Goal: Task Accomplishment & Management: Complete application form

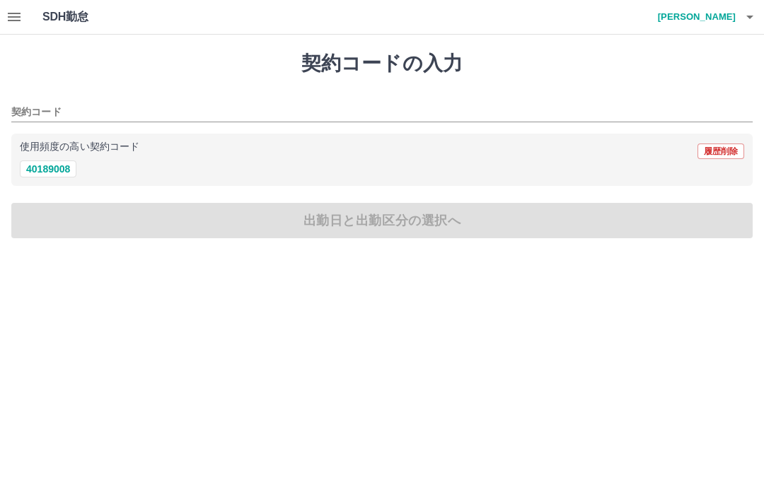
click at [64, 173] on button "40189008" at bounding box center [48, 169] width 57 height 17
type input "********"
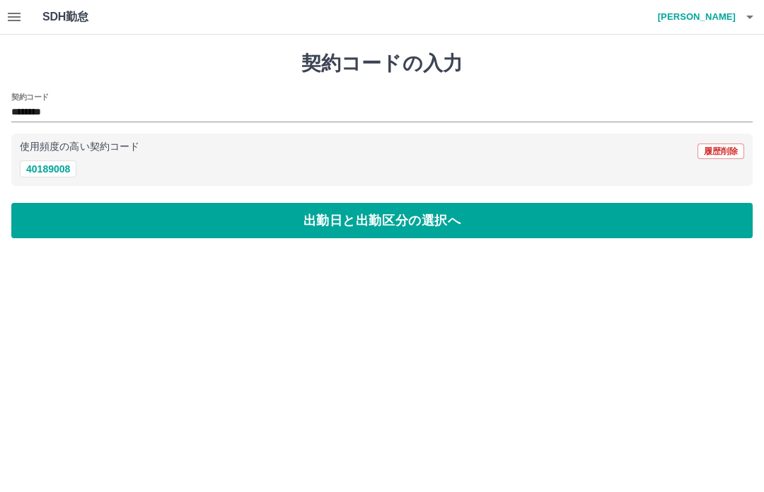
click at [289, 224] on button "出勤日と出勤区分の選択へ" at bounding box center [382, 220] width 742 height 35
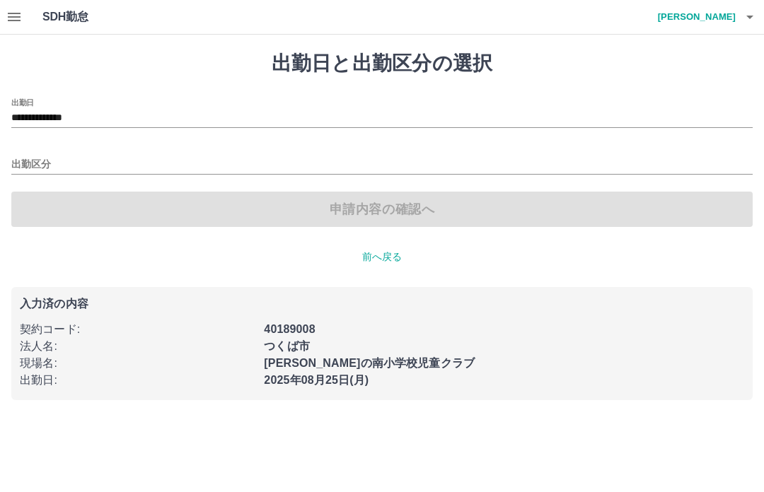
click at [17, 165] on input "出勤区分" at bounding box center [382, 165] width 742 height 18
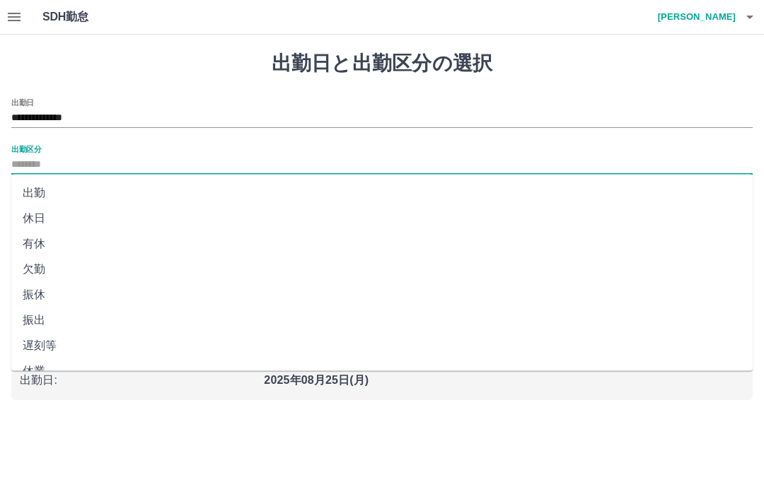
click at [33, 184] on li "出勤" at bounding box center [382, 192] width 742 height 25
type input "**"
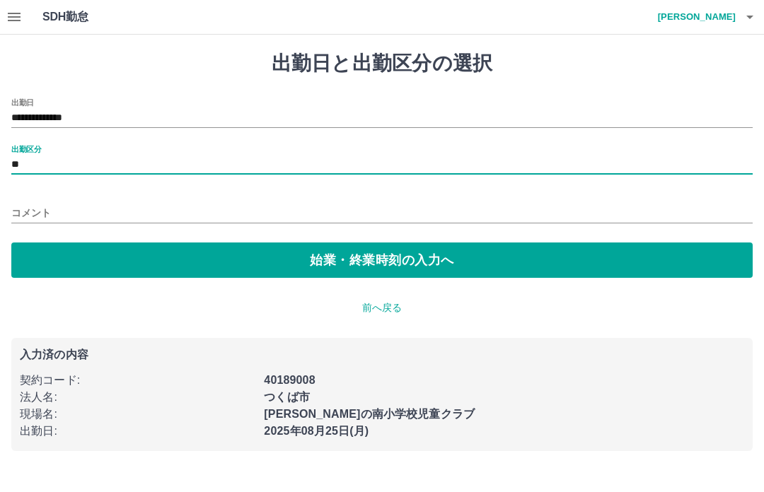
click at [326, 258] on button "始業・終業時刻の入力へ" at bounding box center [382, 260] width 742 height 35
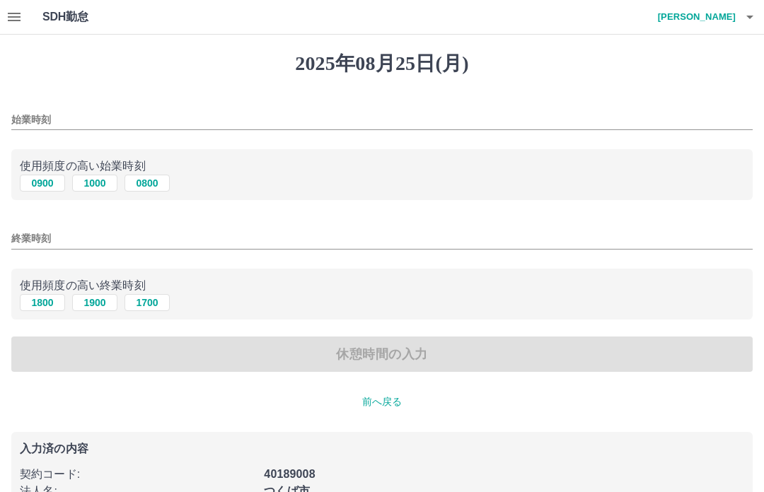
click at [98, 183] on button "1000" at bounding box center [94, 183] width 45 height 17
type input "****"
click at [104, 296] on button "1900" at bounding box center [94, 302] width 45 height 17
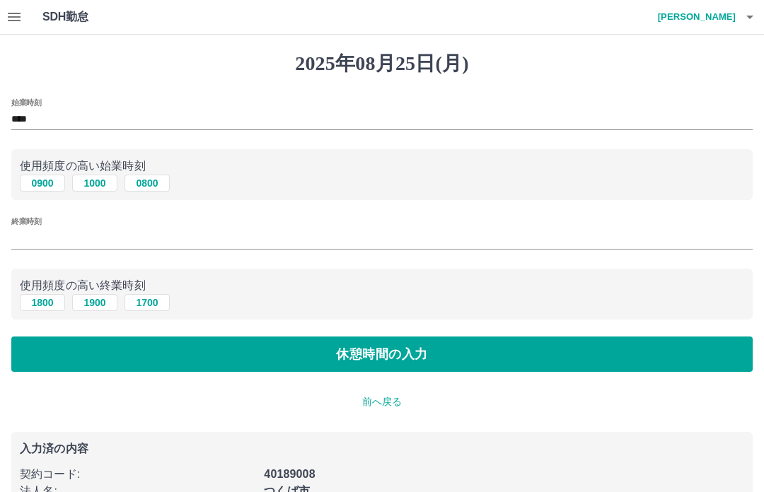
type input "****"
click at [280, 351] on button "休憩時間の入力" at bounding box center [382, 354] width 742 height 35
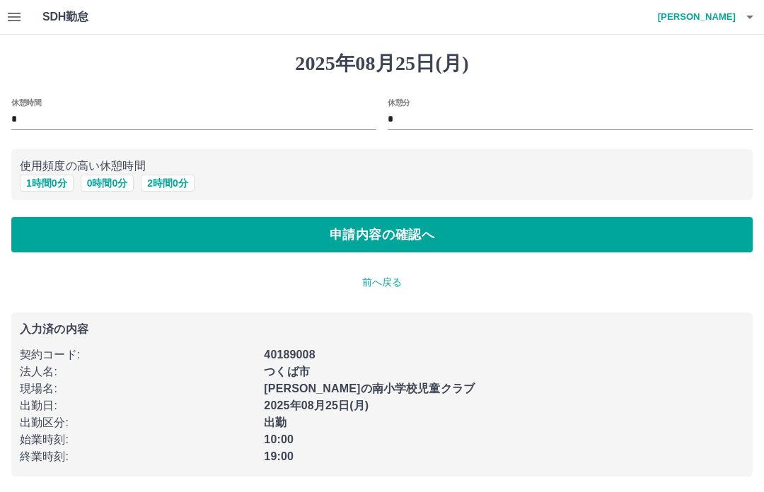
click at [45, 190] on button "1 時間 0 分" at bounding box center [47, 183] width 54 height 17
type input "*"
click at [444, 234] on button "申請内容の確認へ" at bounding box center [382, 234] width 742 height 35
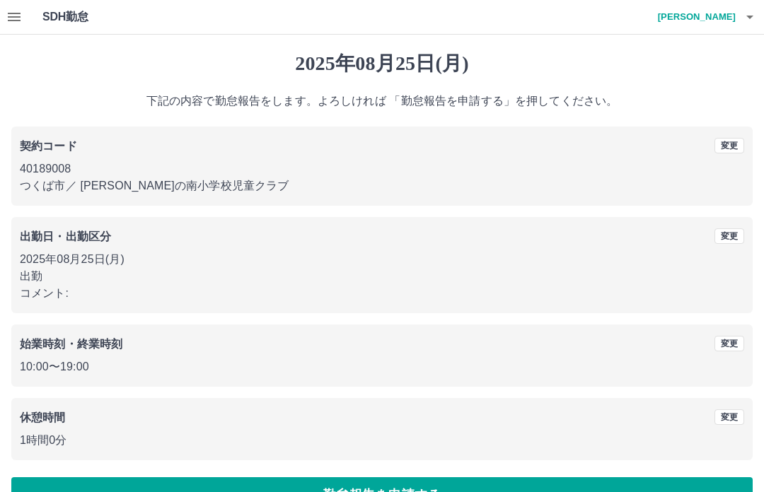
scroll to position [37, 0]
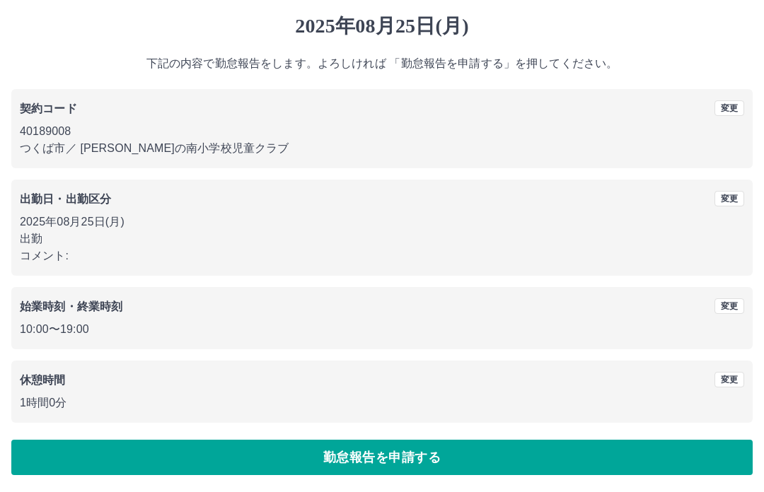
click at [391, 468] on button "勤怠報告を申請する" at bounding box center [382, 458] width 742 height 35
click at [426, 454] on button "勤怠報告を申請する" at bounding box center [382, 458] width 742 height 35
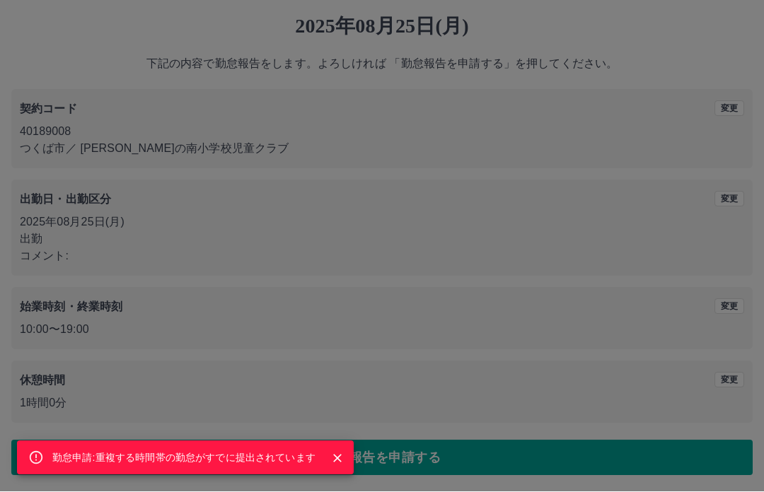
click at [330, 460] on icon "Close" at bounding box center [337, 459] width 14 height 14
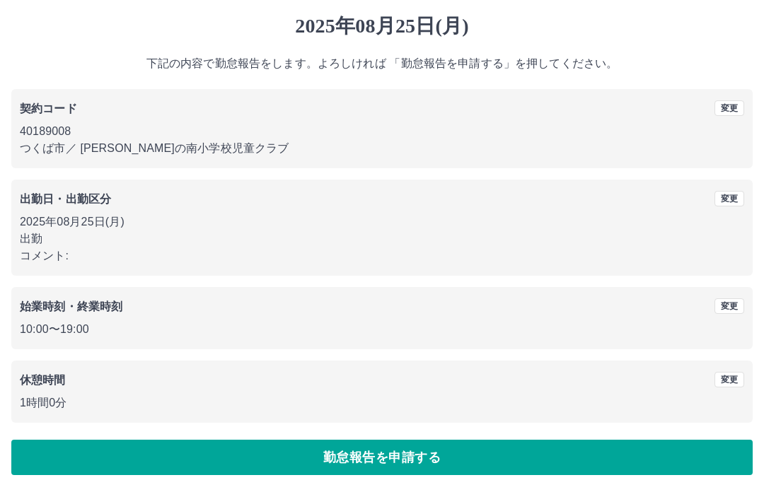
click at [408, 466] on button "勤怠報告を申請する" at bounding box center [382, 458] width 742 height 35
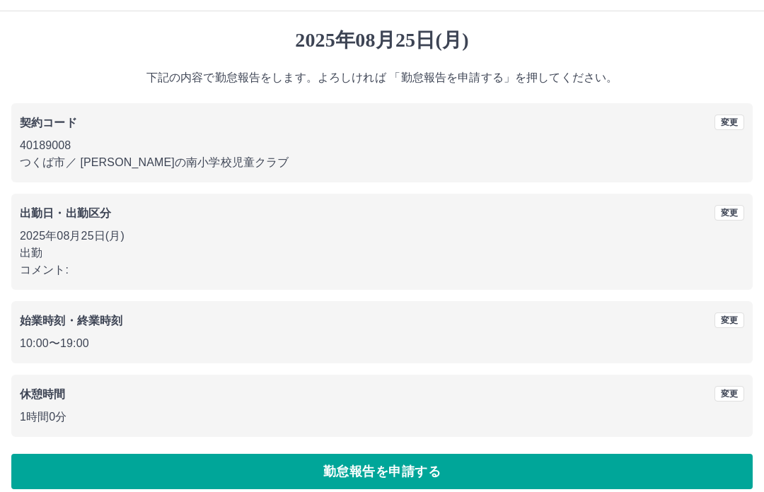
scroll to position [0, 0]
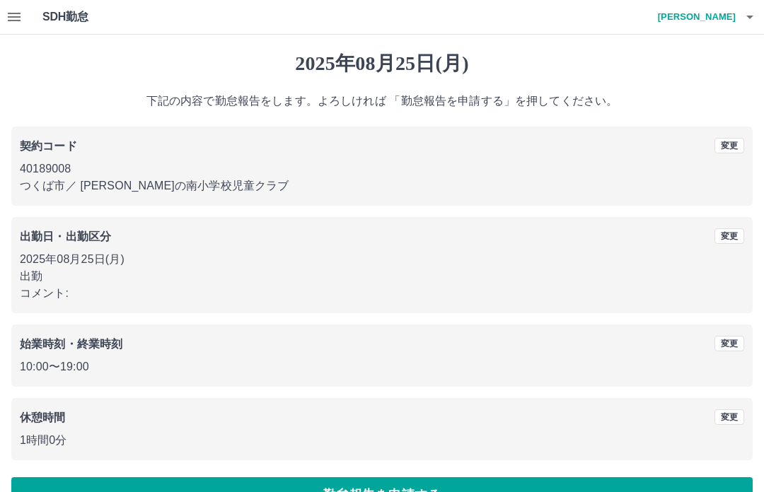
click at [659, 311] on div "出勤日・出勤区分 変更 2025年08月25日(月) 出勤 コメント:" at bounding box center [382, 265] width 742 height 96
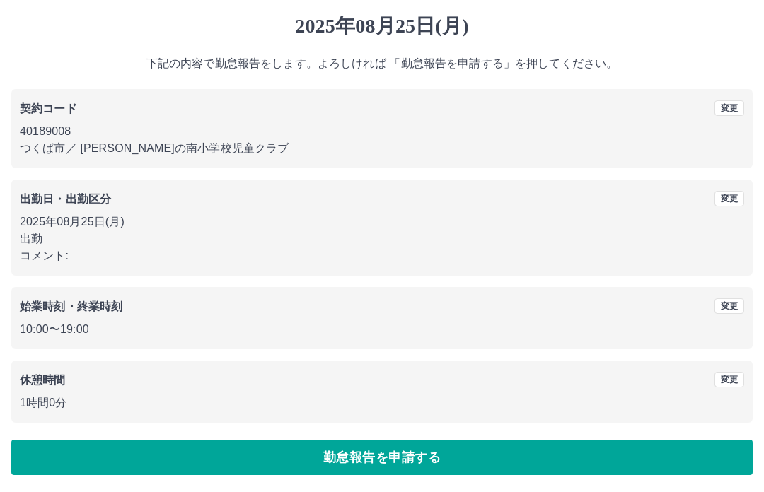
click at [479, 441] on button "勤怠報告を申請する" at bounding box center [382, 458] width 742 height 35
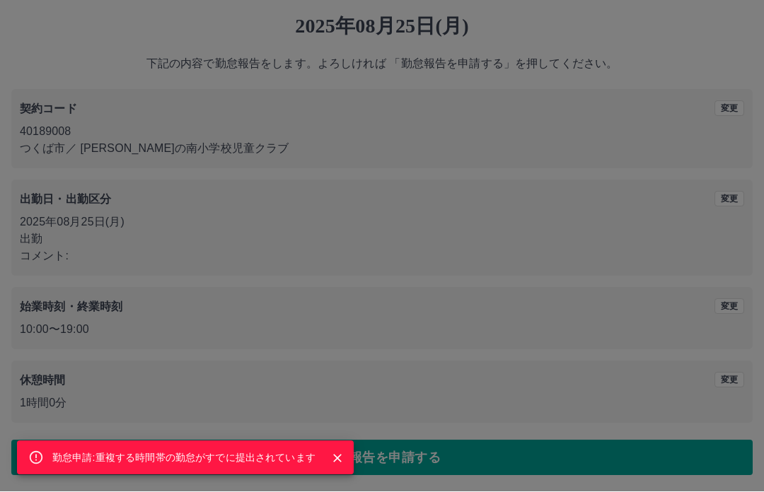
click at [342, 463] on icon "Close" at bounding box center [337, 459] width 14 height 14
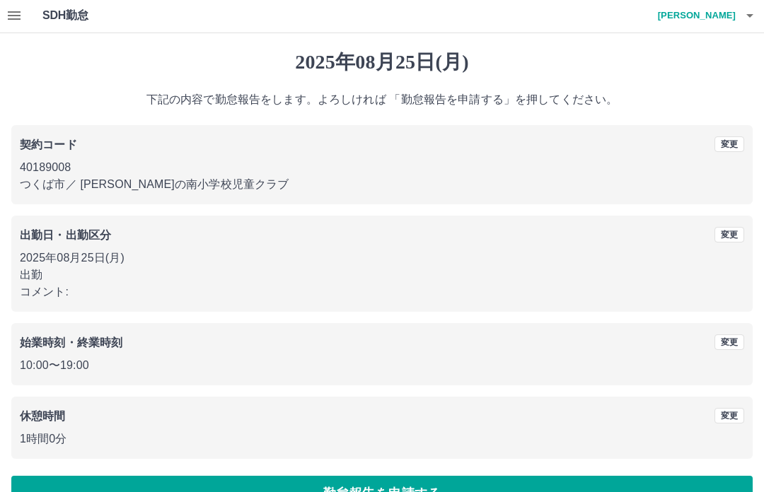
scroll to position [0, 0]
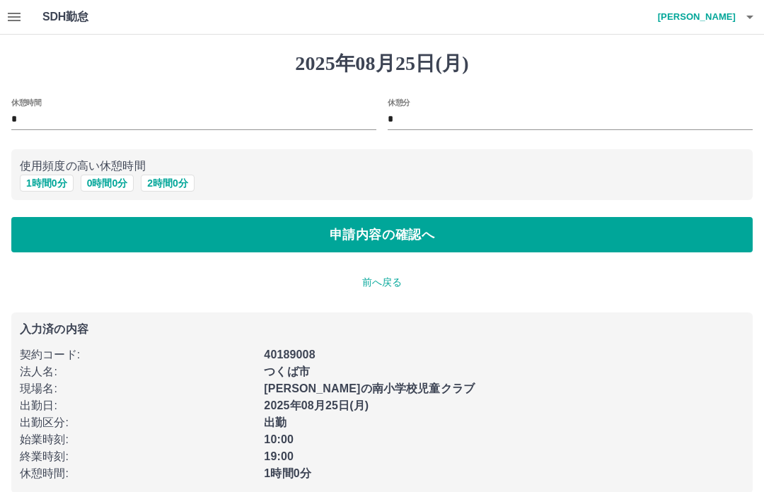
click at [10, 25] on icon "button" at bounding box center [14, 16] width 17 height 17
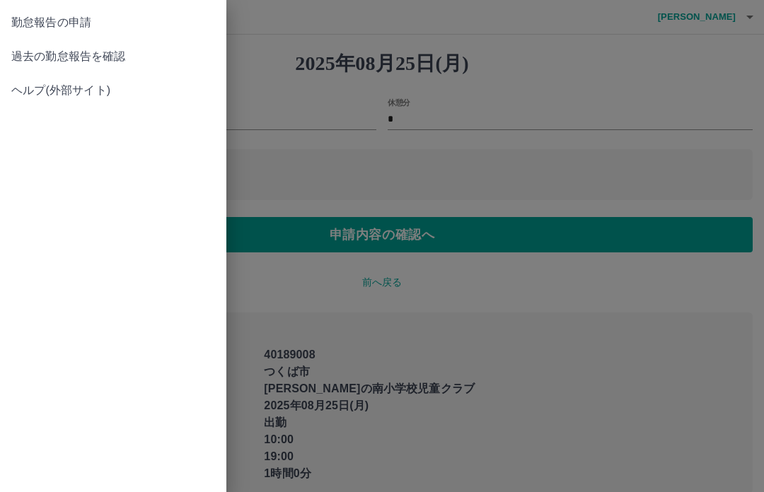
click at [67, 54] on span "過去の勤怠報告を確認" at bounding box center [113, 56] width 204 height 17
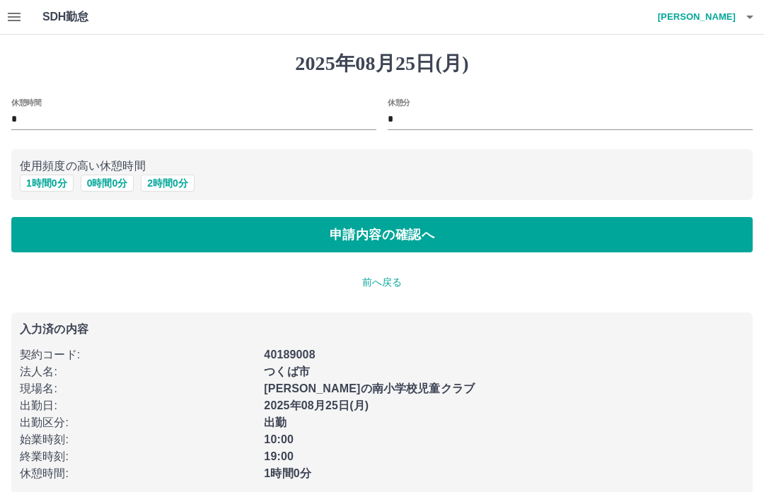
scroll to position [19, 0]
click at [31, 185] on button "1 時間 0 分" at bounding box center [47, 183] width 54 height 17
click at [438, 236] on button "申請内容の確認へ" at bounding box center [382, 234] width 742 height 35
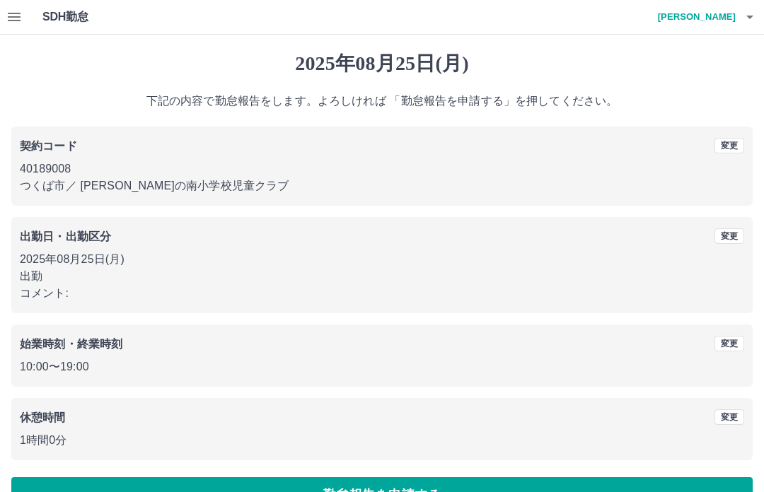
scroll to position [37, 0]
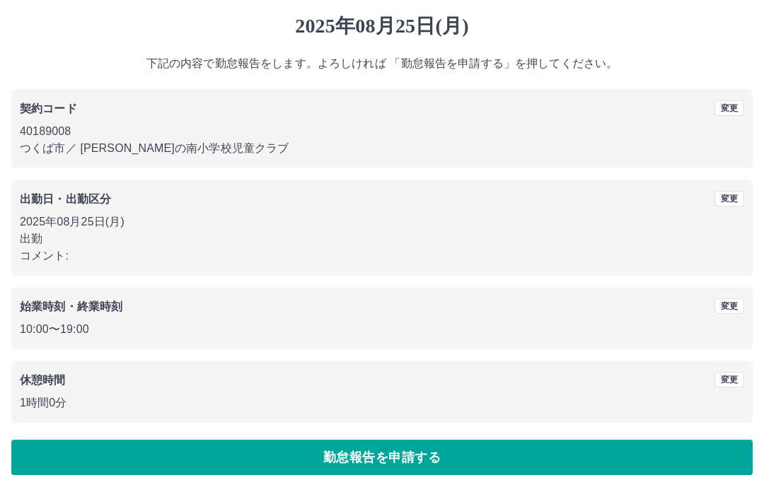
click at [436, 449] on button "勤怠報告を申請する" at bounding box center [382, 458] width 742 height 35
click at [610, 367] on div "休憩時間 変更 1時間0分" at bounding box center [382, 393] width 742 height 62
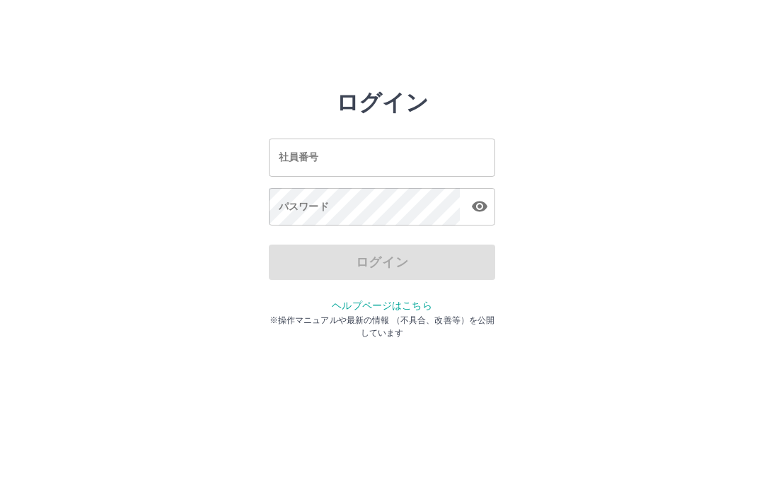
scroll to position [1, 0]
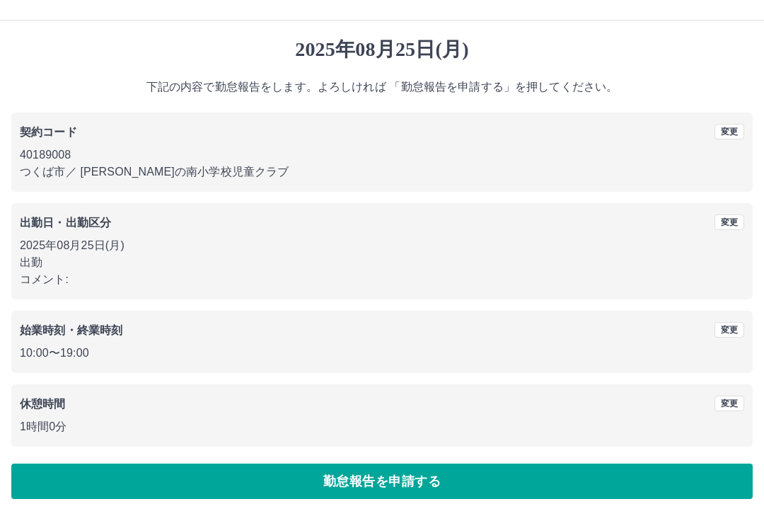
scroll to position [37, 0]
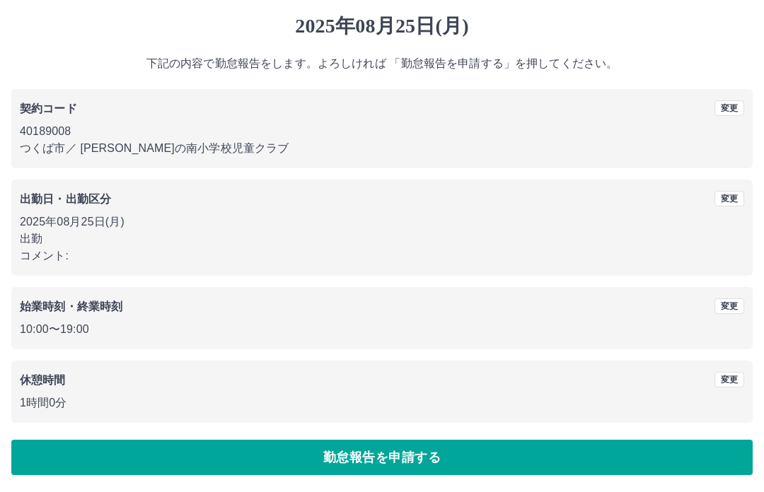
click at [396, 459] on button "勤怠報告を申請する" at bounding box center [382, 458] width 742 height 35
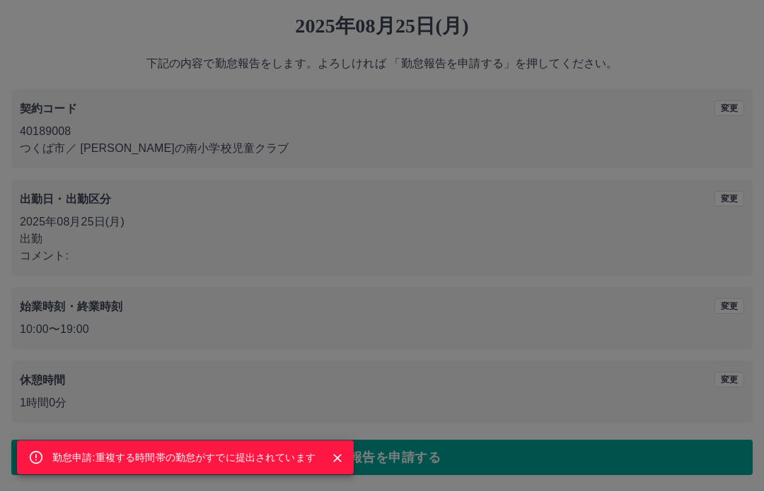
click at [344, 454] on icon "Close" at bounding box center [337, 459] width 14 height 14
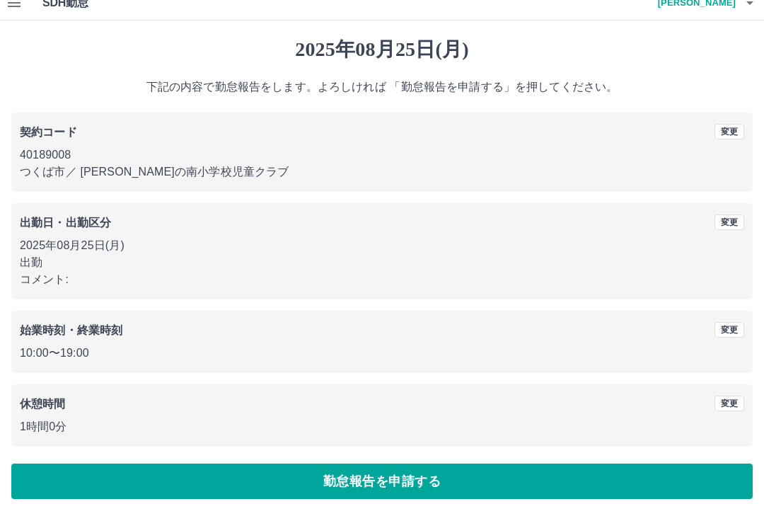
scroll to position [0, 0]
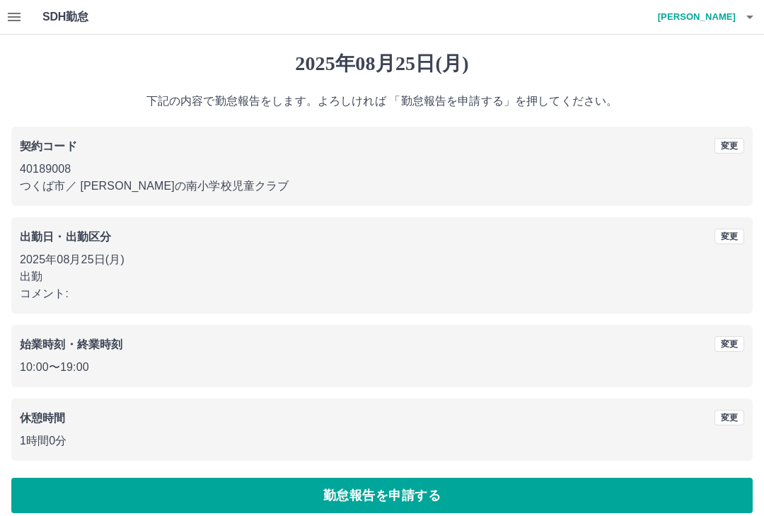
click at [726, 21] on h4 "山田　有記" at bounding box center [693, 17] width 85 height 34
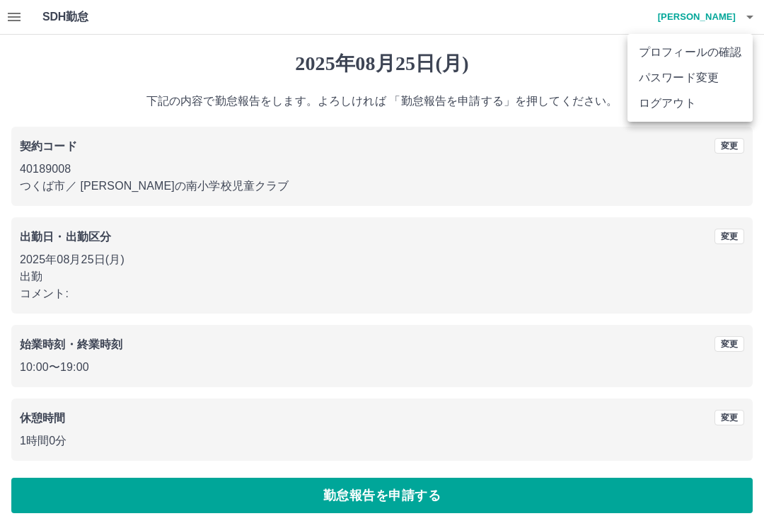
click at [663, 115] on li "ログアウト" at bounding box center [690, 103] width 125 height 25
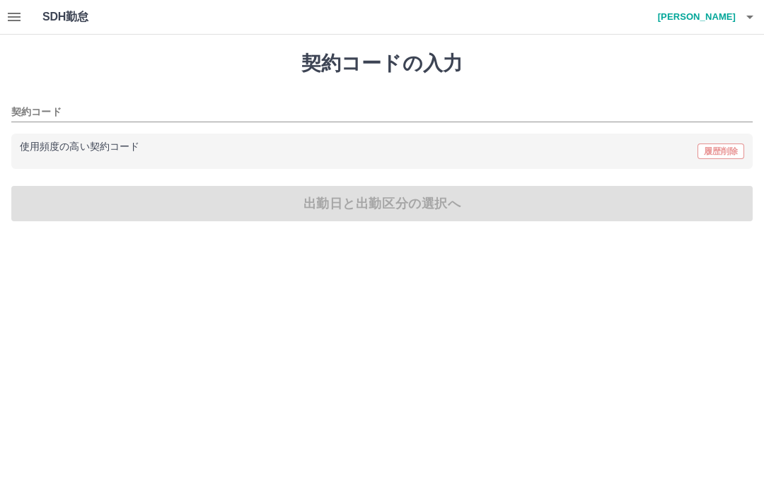
type input "********"
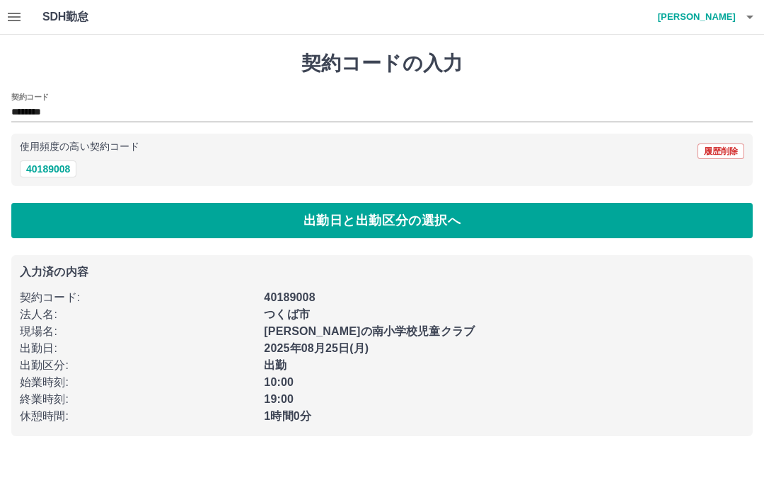
click at [16, 23] on icon "button" at bounding box center [14, 16] width 17 height 17
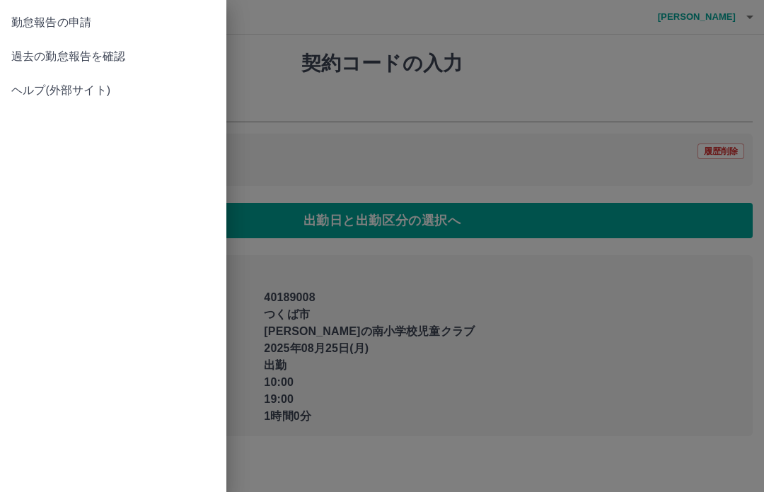
click at [105, 62] on span "過去の勤怠報告を確認" at bounding box center [113, 56] width 204 height 17
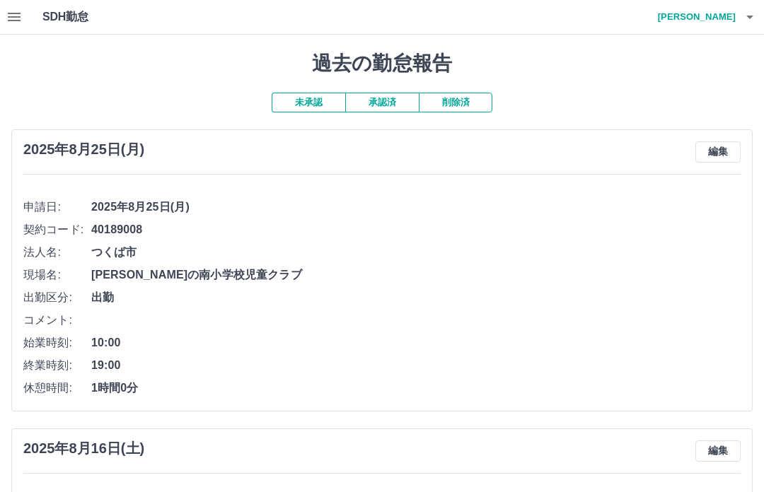
click at [729, 25] on h4 "山田　有記" at bounding box center [693, 17] width 85 height 34
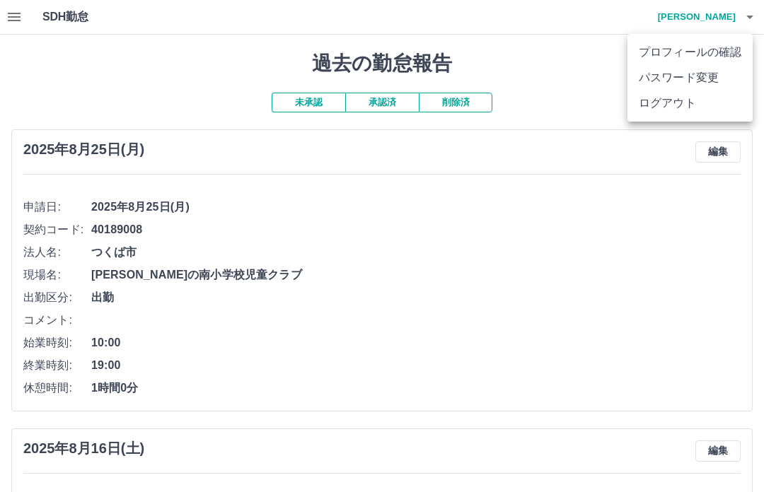
click at [680, 115] on li "ログアウト" at bounding box center [690, 103] width 125 height 25
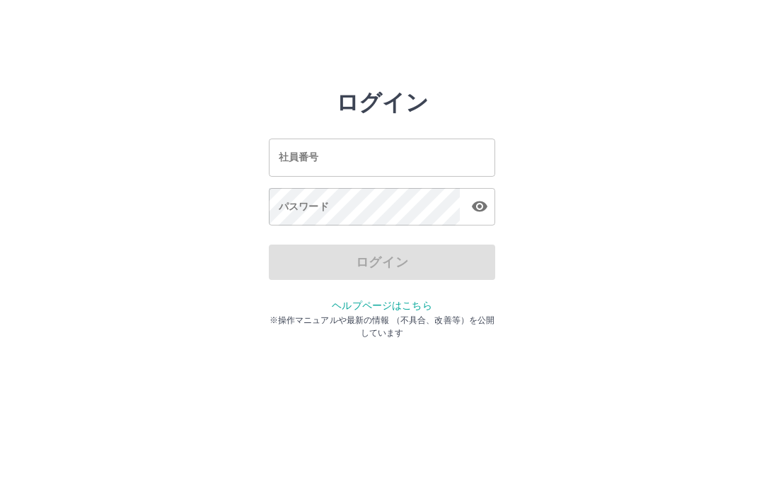
scroll to position [1, 0]
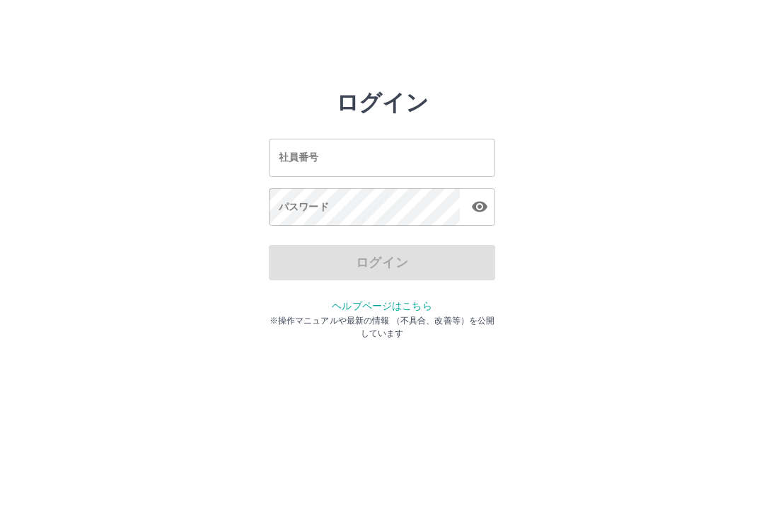
click at [409, 161] on input "社員番号" at bounding box center [382, 158] width 226 height 38
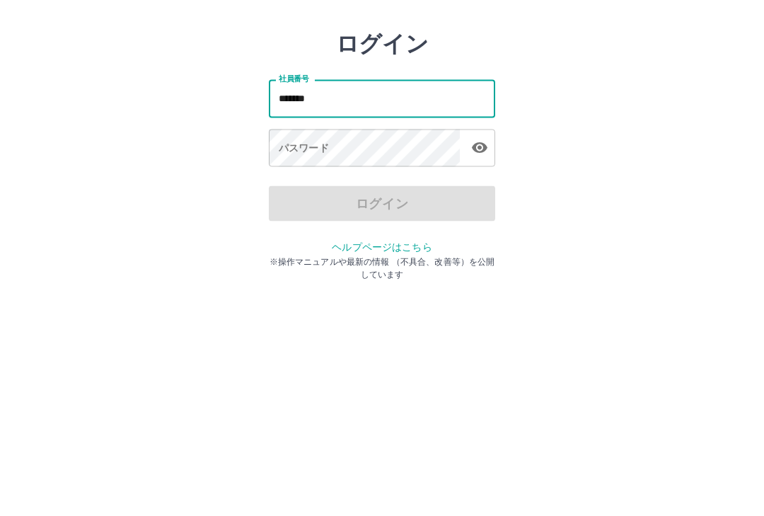
type input "*******"
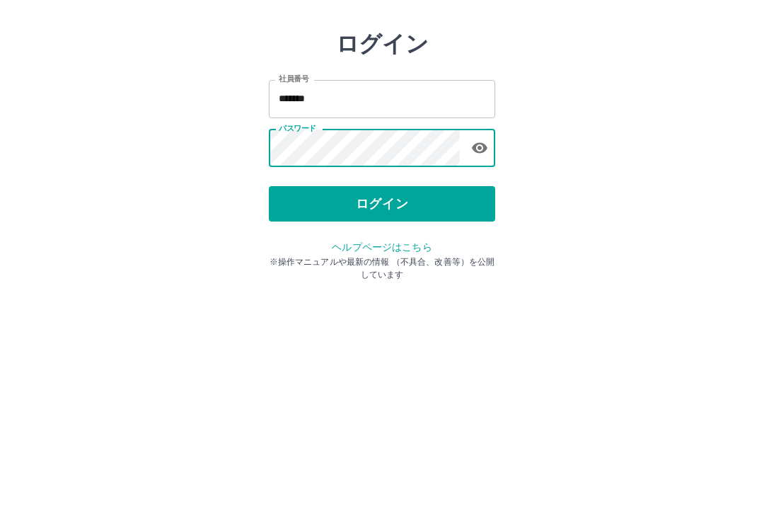
click at [427, 245] on button "ログイン" at bounding box center [382, 262] width 226 height 35
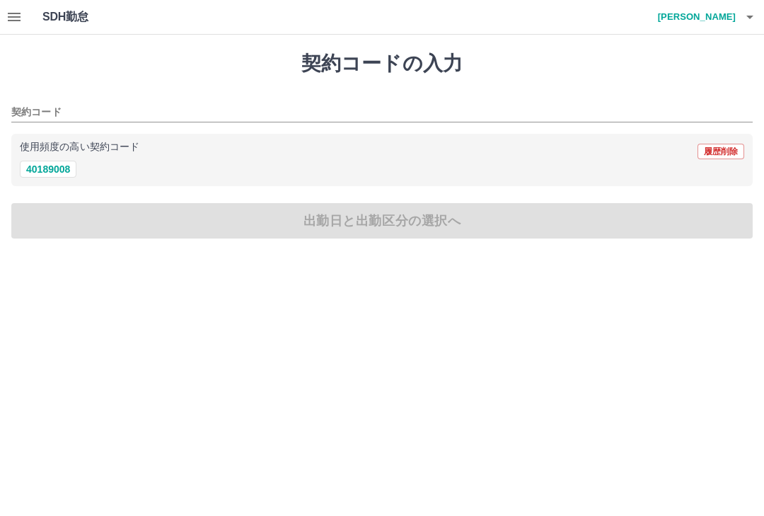
click at [65, 170] on button "40189008" at bounding box center [48, 169] width 57 height 17
type input "********"
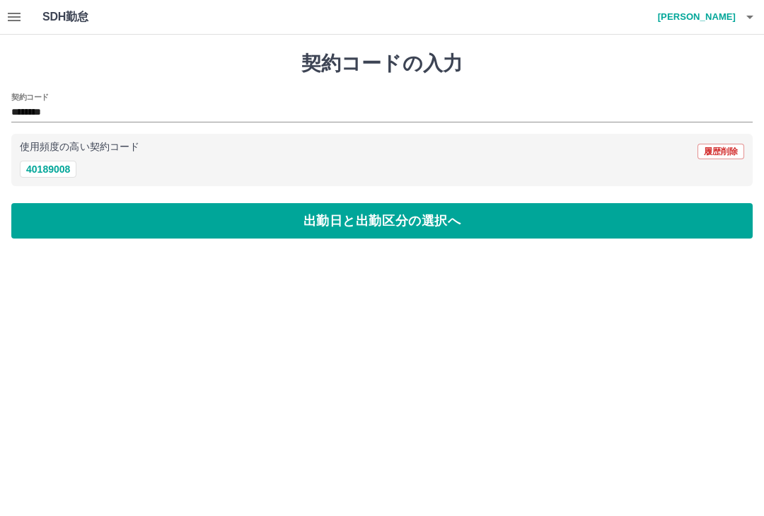
click at [172, 220] on button "出勤日と出勤区分の選択へ" at bounding box center [382, 220] width 742 height 35
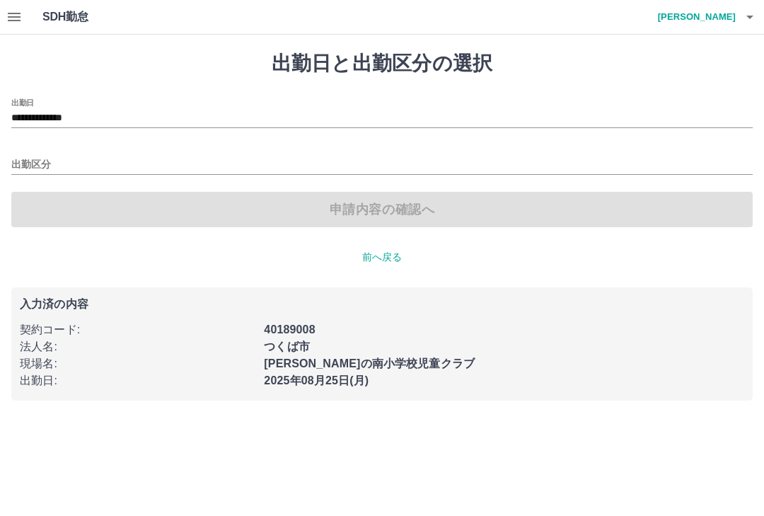
click at [45, 161] on input "出勤区分" at bounding box center [382, 165] width 742 height 18
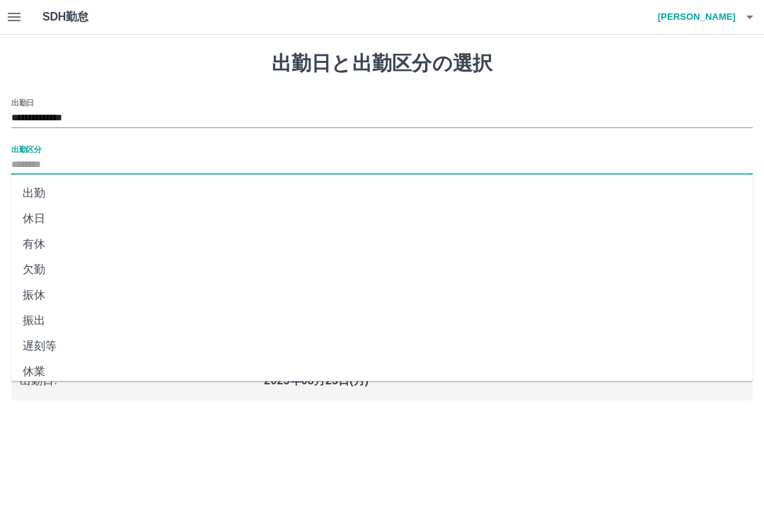
click at [44, 193] on li "出勤" at bounding box center [382, 192] width 742 height 25
type input "**"
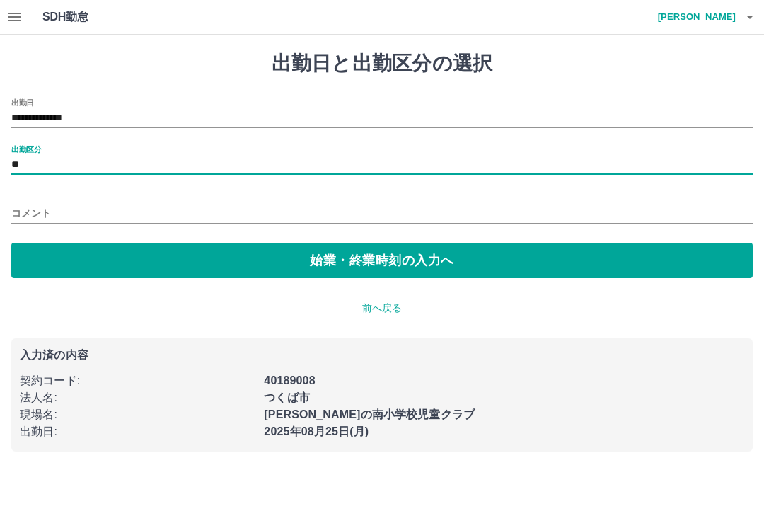
click at [110, 255] on button "始業・終業時刻の入力へ" at bounding box center [382, 260] width 742 height 35
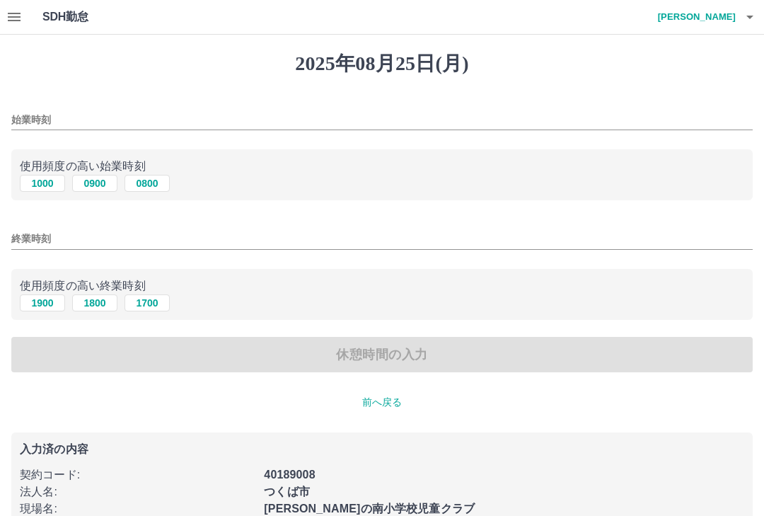
click at [161, 185] on button "0800" at bounding box center [147, 183] width 45 height 17
type input "****"
click at [161, 307] on button "1700" at bounding box center [147, 302] width 45 height 17
type input "****"
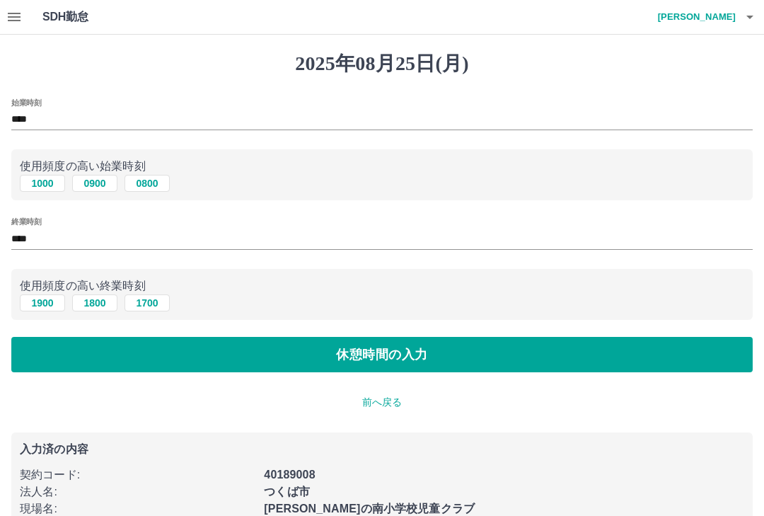
click at [235, 355] on button "休憩時間の入力" at bounding box center [382, 354] width 742 height 35
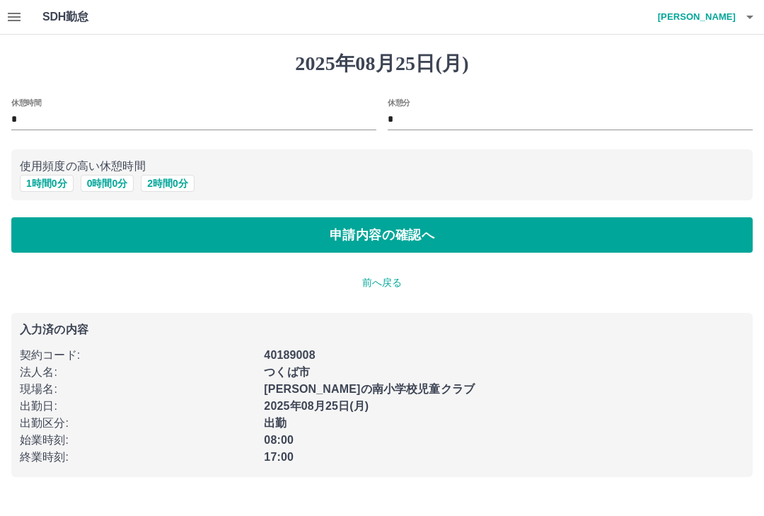
click at [57, 184] on button "1 時間 0 分" at bounding box center [47, 183] width 54 height 17
type input "*"
click at [505, 232] on button "申請内容の確認へ" at bounding box center [382, 234] width 742 height 35
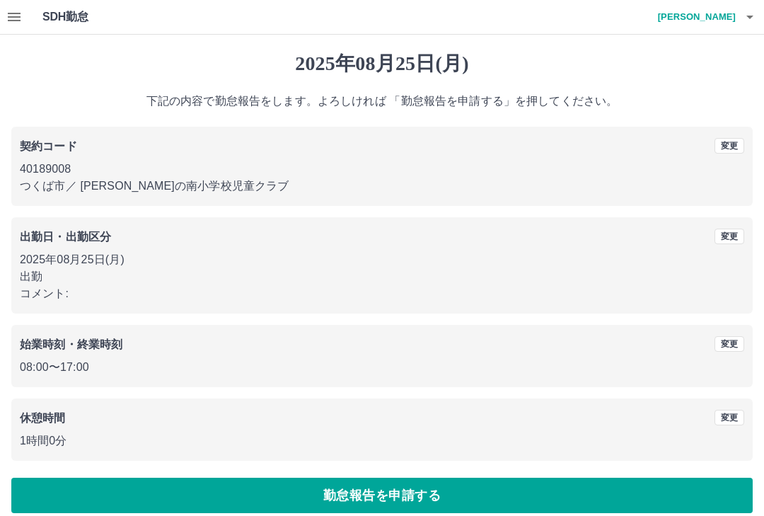
click at [596, 500] on button "勤怠報告を申請する" at bounding box center [382, 495] width 742 height 35
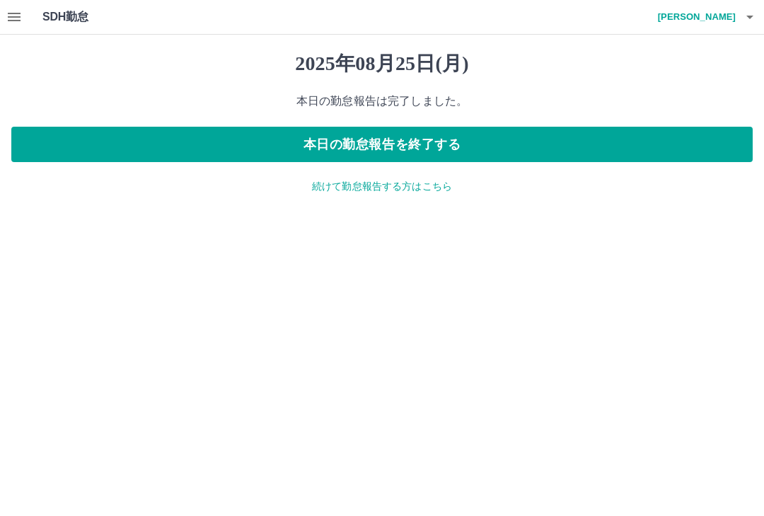
click at [668, 142] on button "本日の勤怠報告を終了する" at bounding box center [382, 144] width 742 height 35
